Goal: Information Seeking & Learning: Compare options

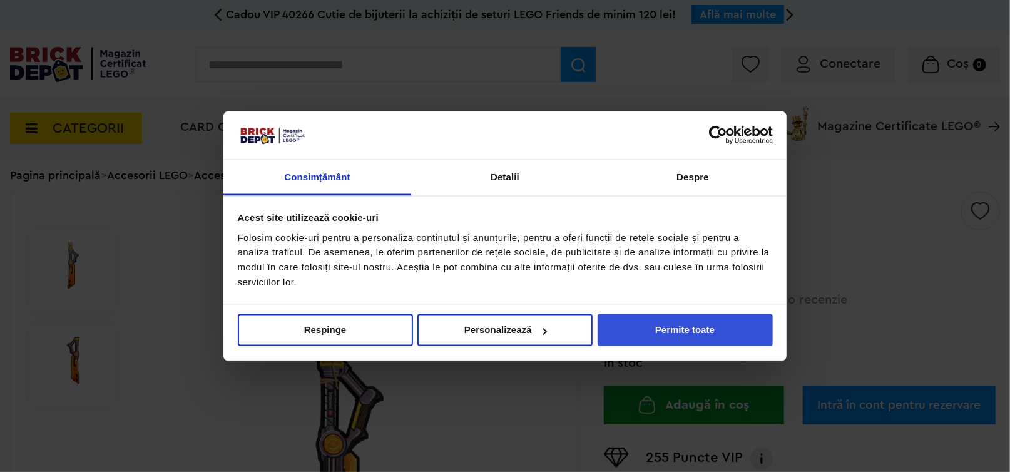
click at [667, 327] on button "Permite toate" at bounding box center [685, 330] width 175 height 32
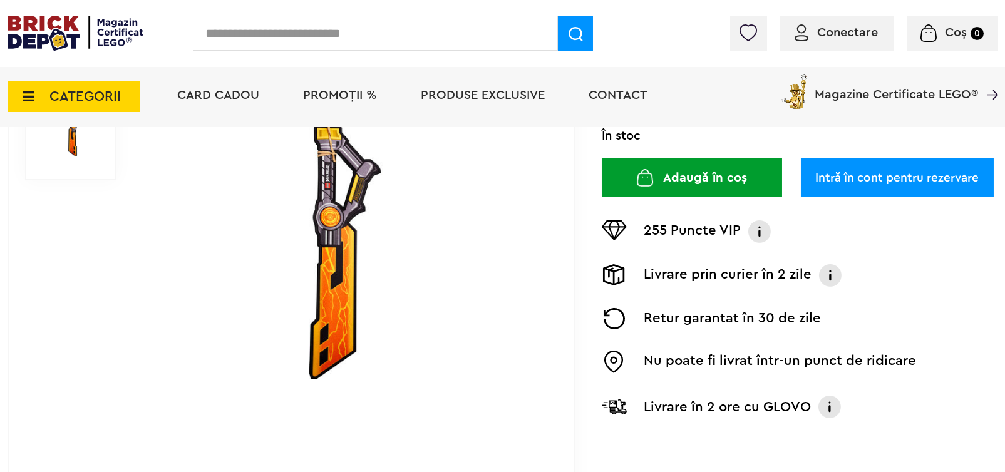
scroll to position [62, 0]
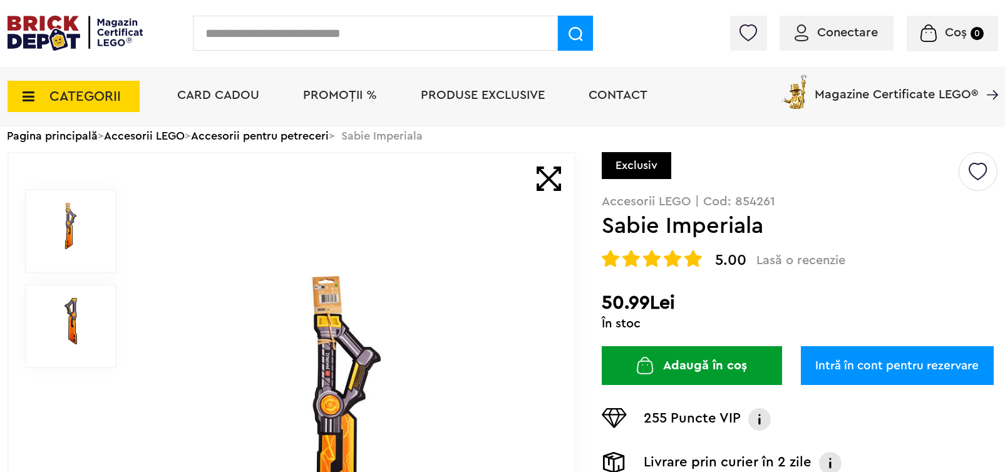
click at [720, 260] on span "5.00" at bounding box center [730, 260] width 31 height 15
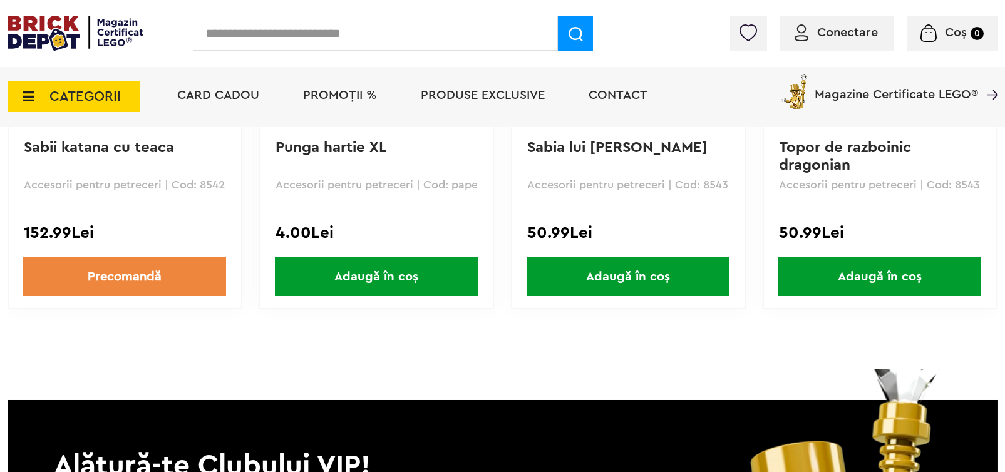
scroll to position [1467, 0]
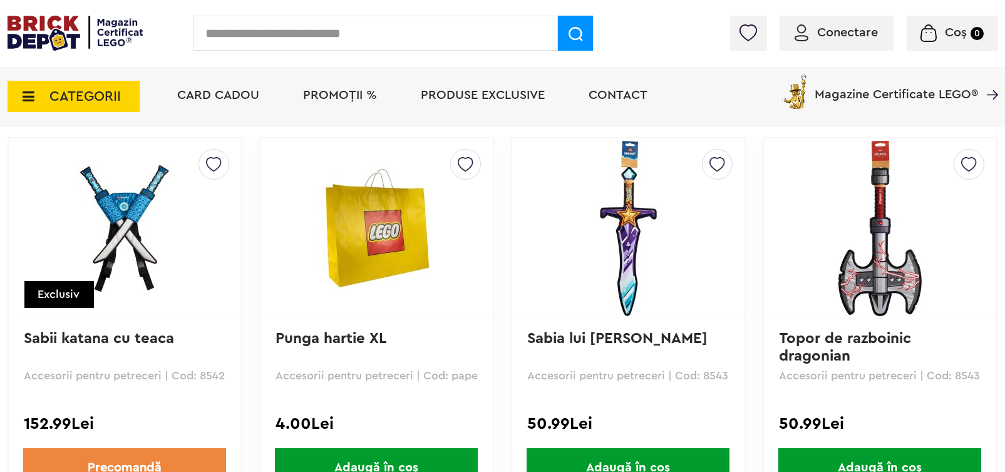
click at [140, 214] on img at bounding box center [124, 228] width 175 height 126
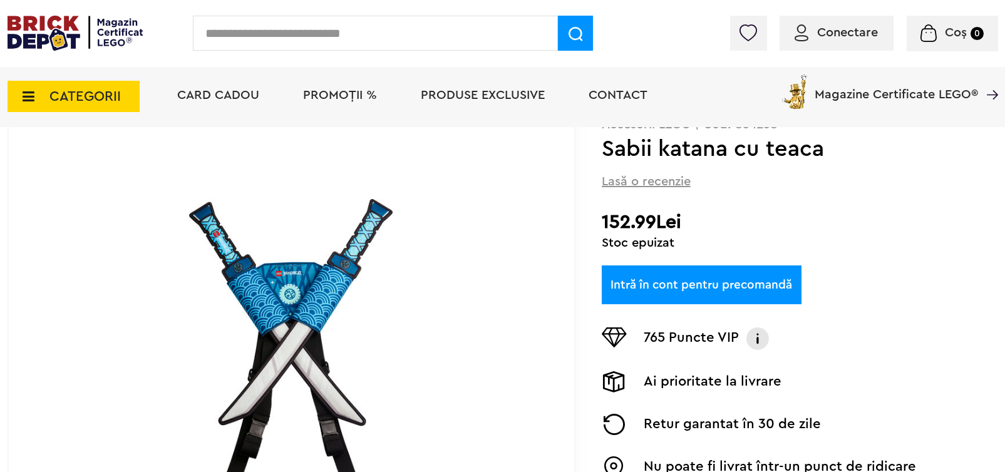
scroll to position [188, 0]
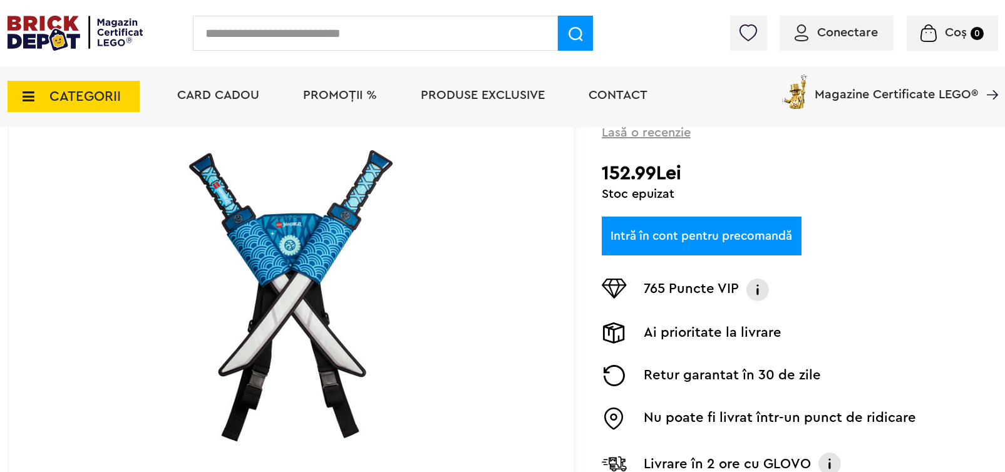
click at [294, 235] on img at bounding box center [291, 296] width 403 height 292
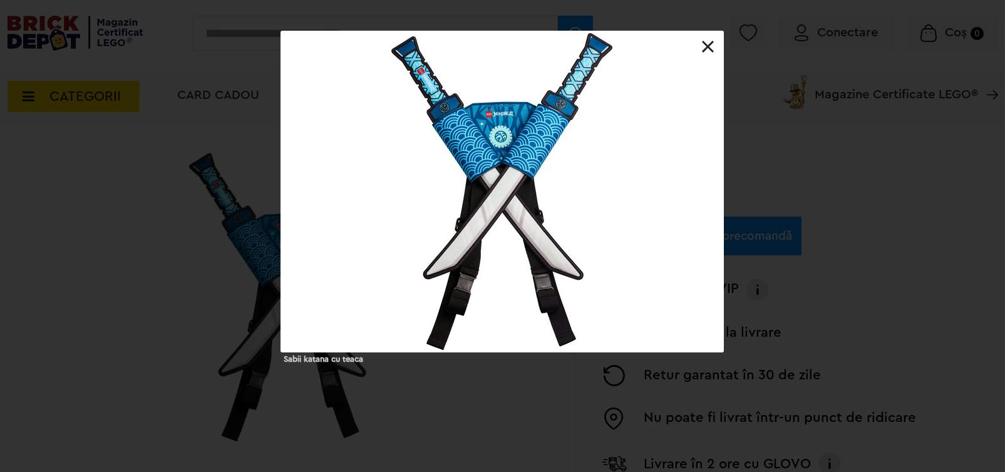
click at [706, 48] on link at bounding box center [708, 47] width 13 height 13
